Goal: Transaction & Acquisition: Subscribe to service/newsletter

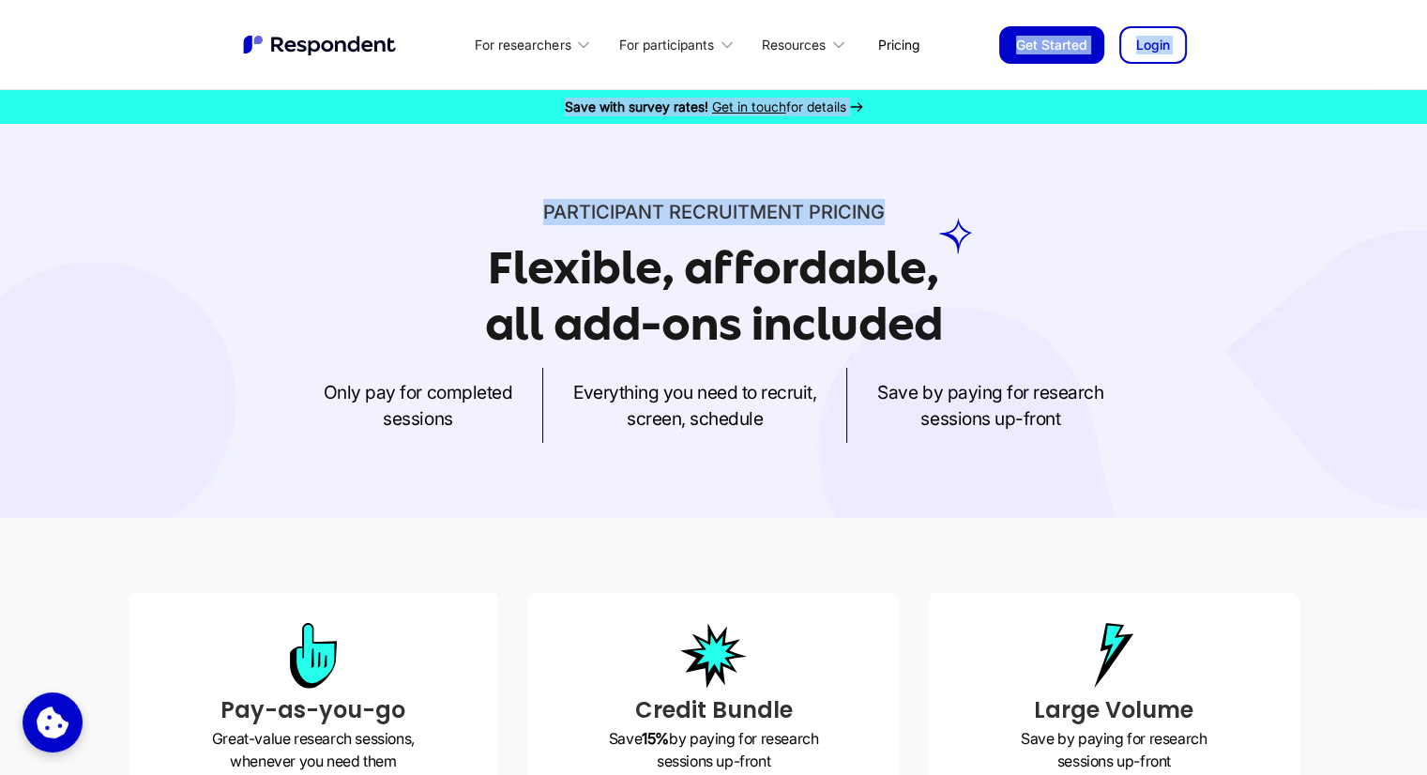
drag, startPoint x: 0, startPoint y: 0, endPoint x: 1096, endPoint y: 195, distance: 1113.4
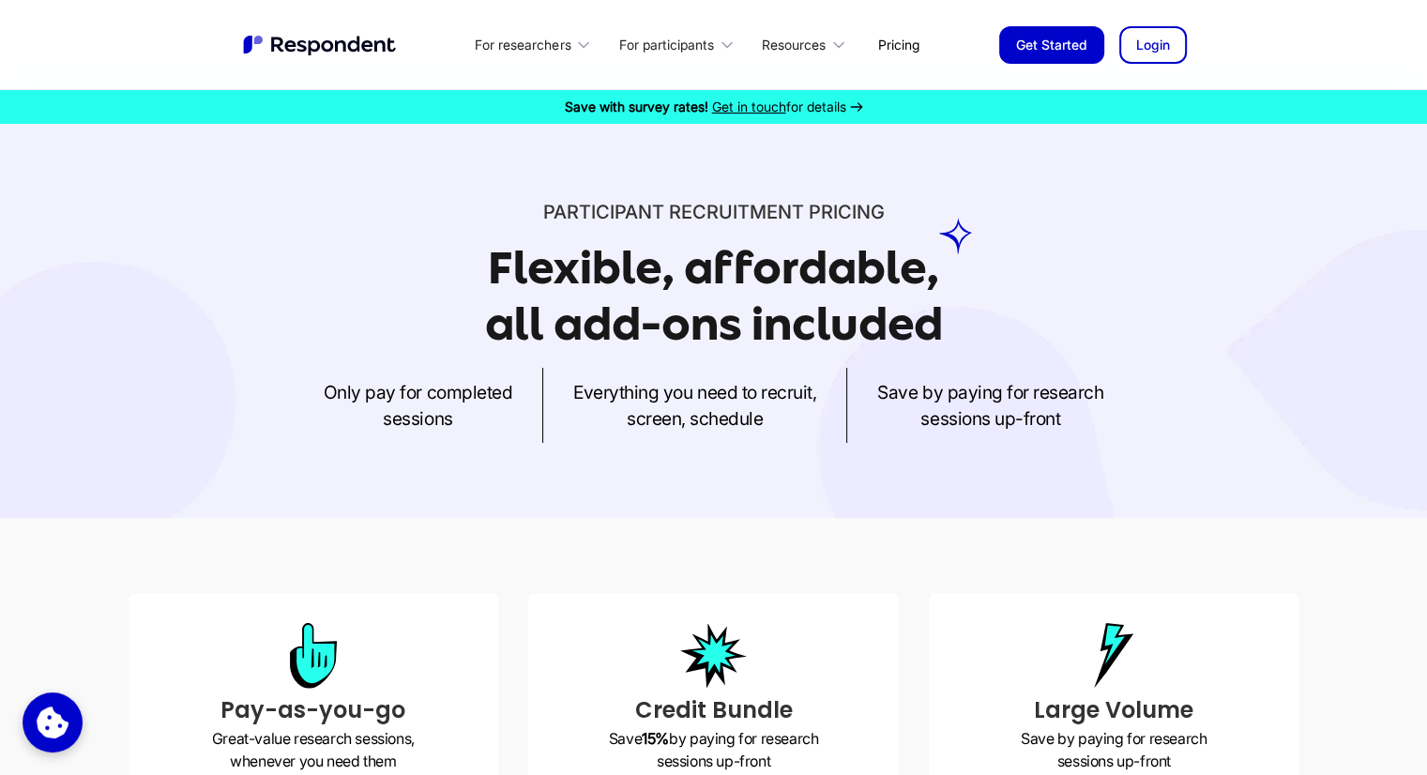
click at [1275, 253] on div "Participant recruitment PRICING Flexible, affordable, all add-ons included Only…" at bounding box center [714, 321] width 1201 height 244
click at [552, 42] on div "For researchers" at bounding box center [523, 45] width 96 height 19
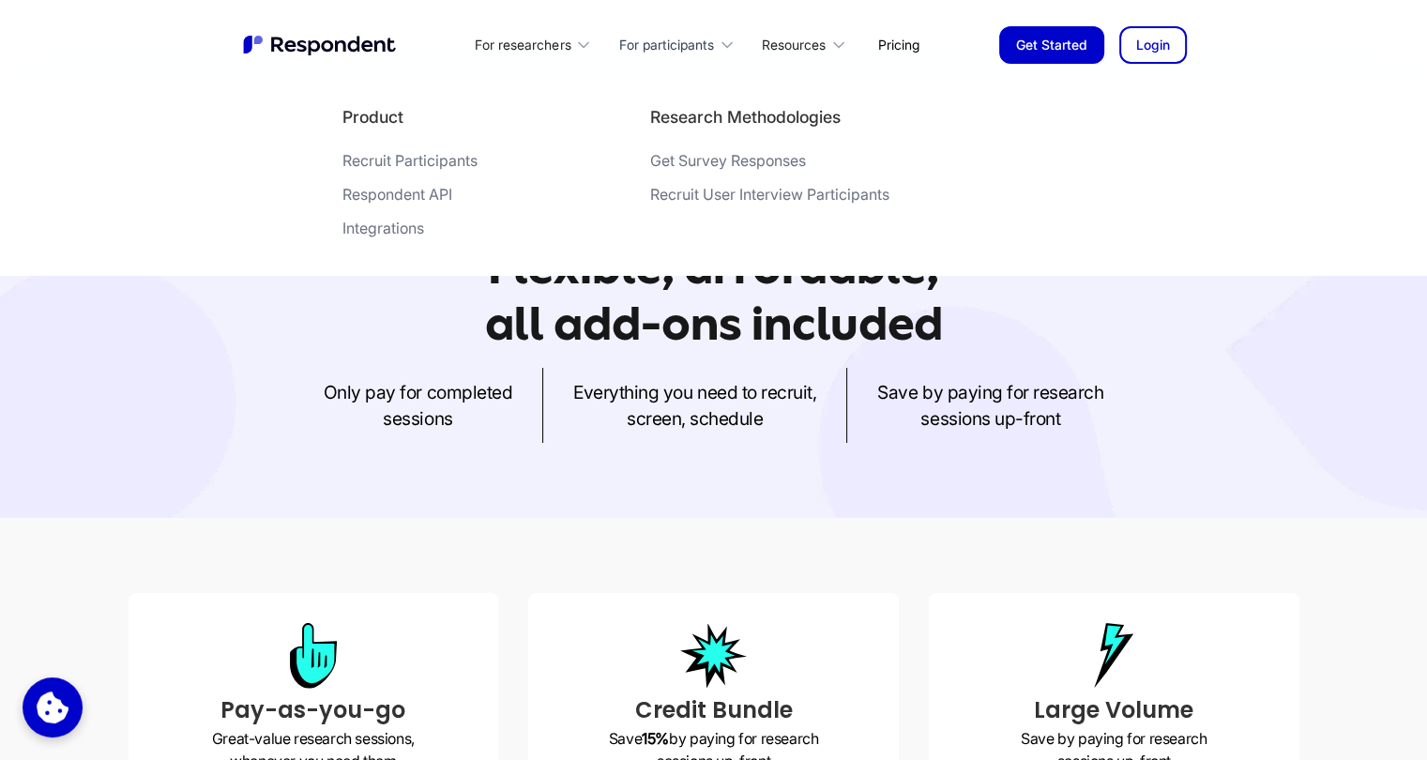
click at [649, 39] on div "For participants" at bounding box center [666, 45] width 95 height 19
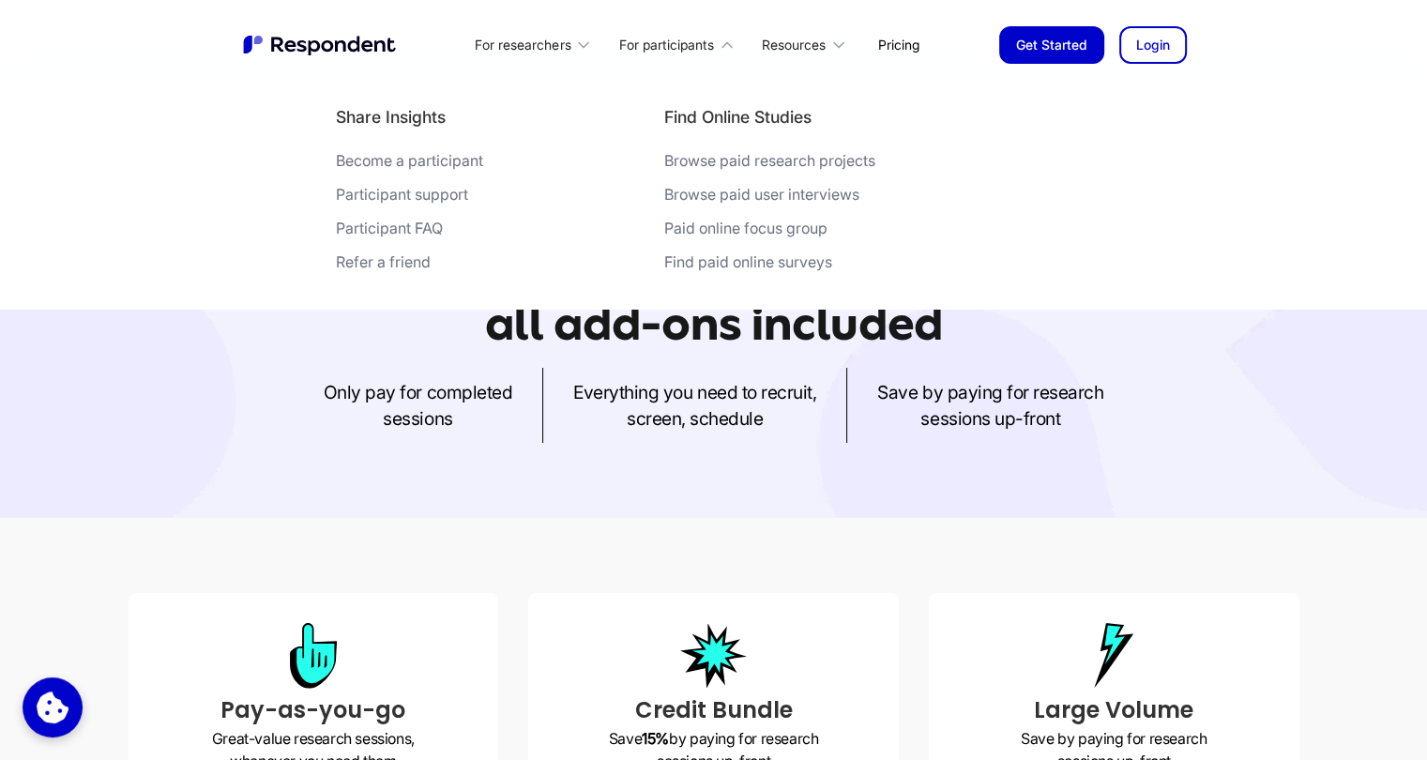
click at [429, 162] on div "Become a participant" at bounding box center [409, 160] width 147 height 19
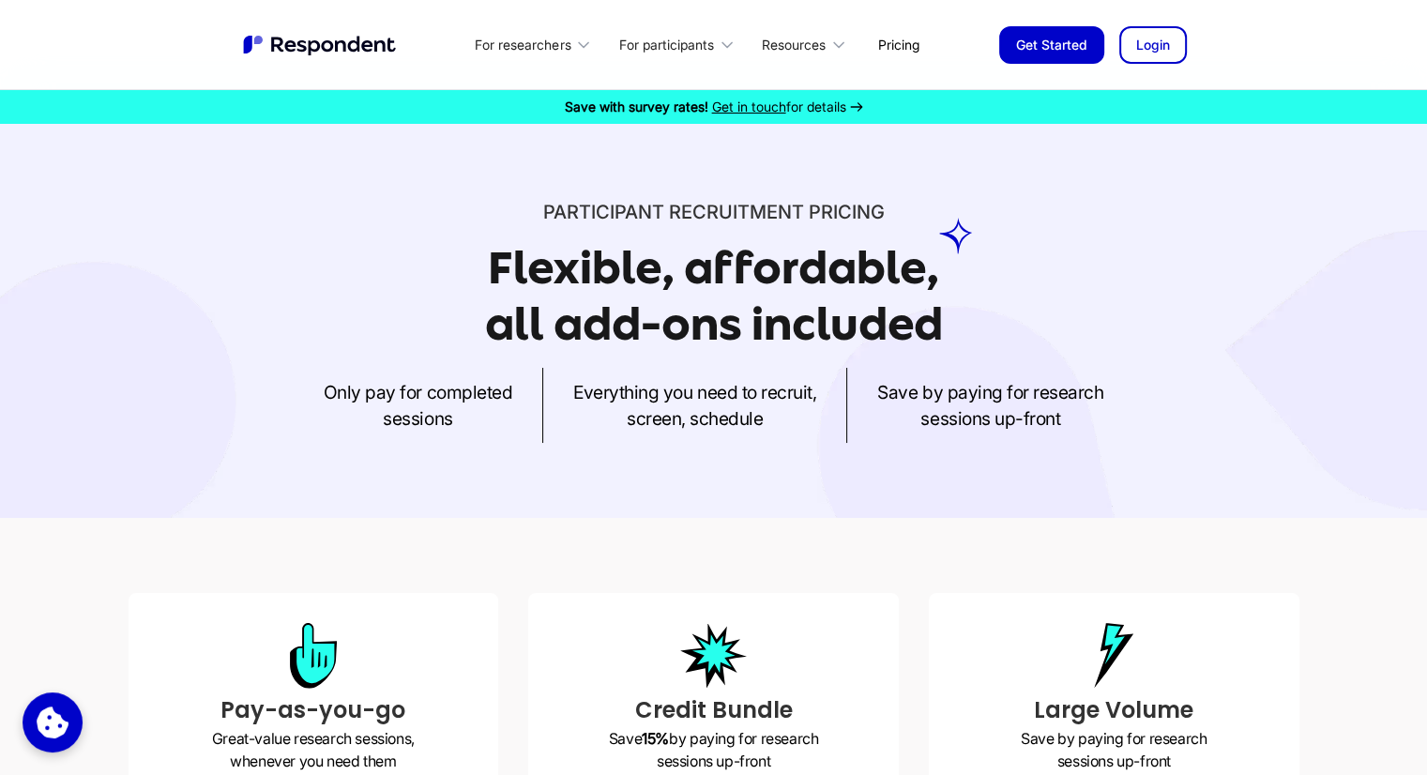
click at [891, 50] on link "Pricing" at bounding box center [898, 45] width 71 height 44
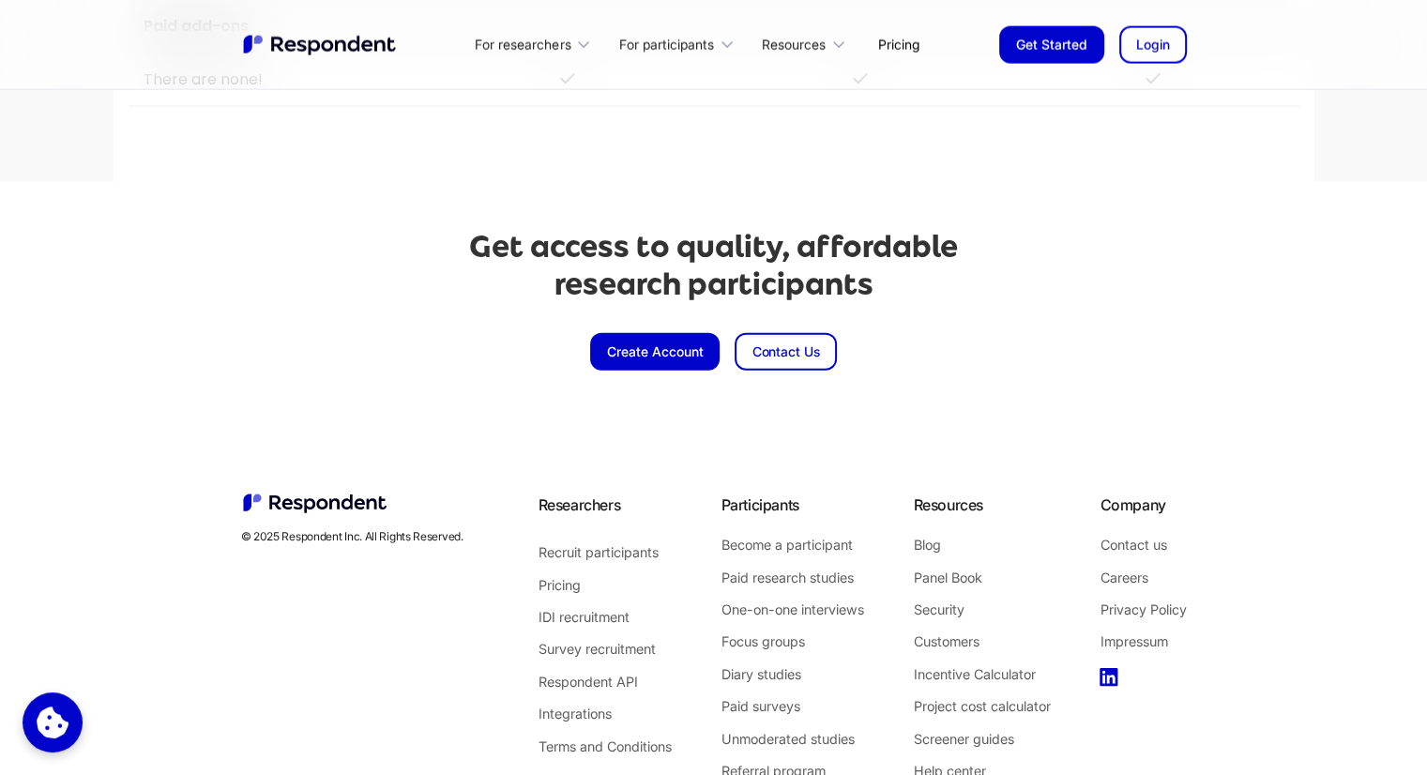
scroll to position [4355, 0]
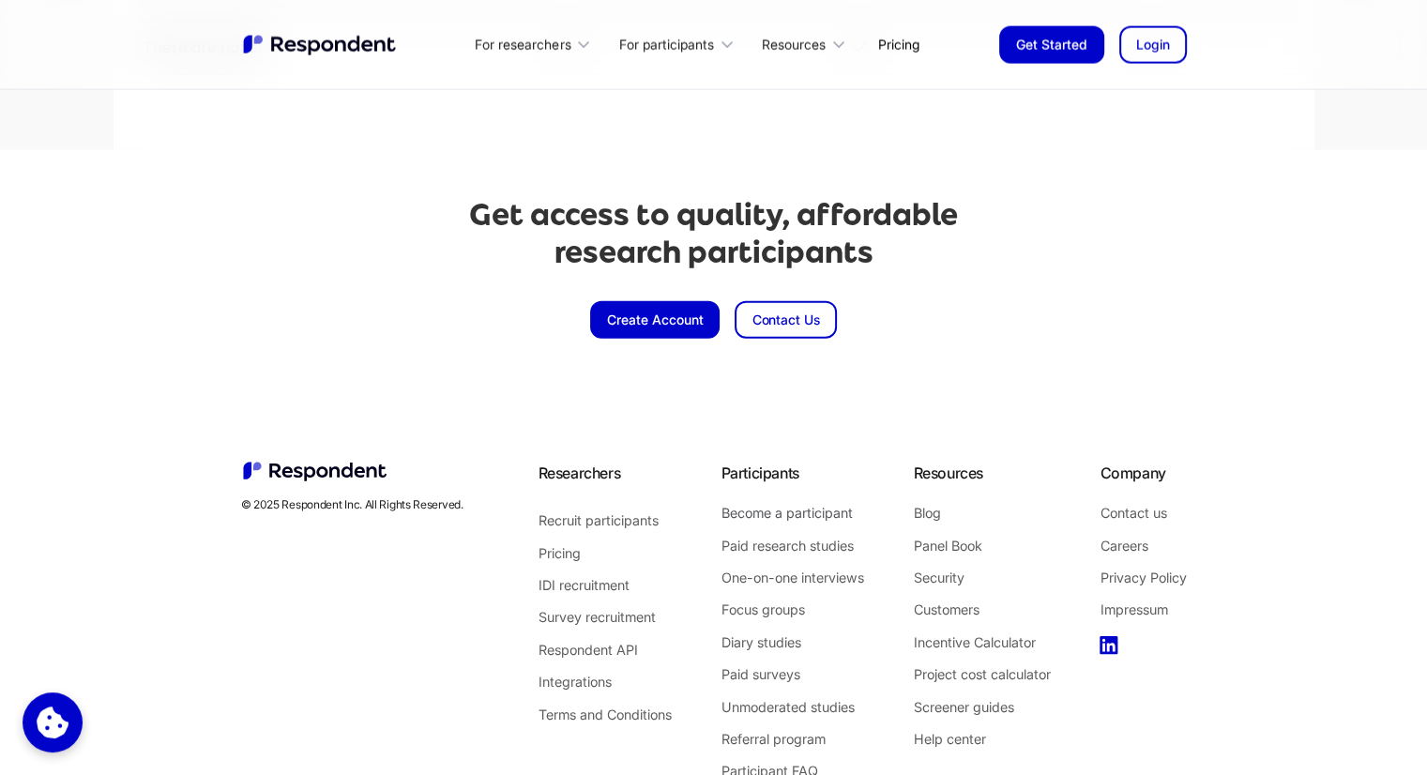
click at [800, 513] on link "Become a participant" at bounding box center [793, 513] width 143 height 24
